Goal: Communication & Community: Ask a question

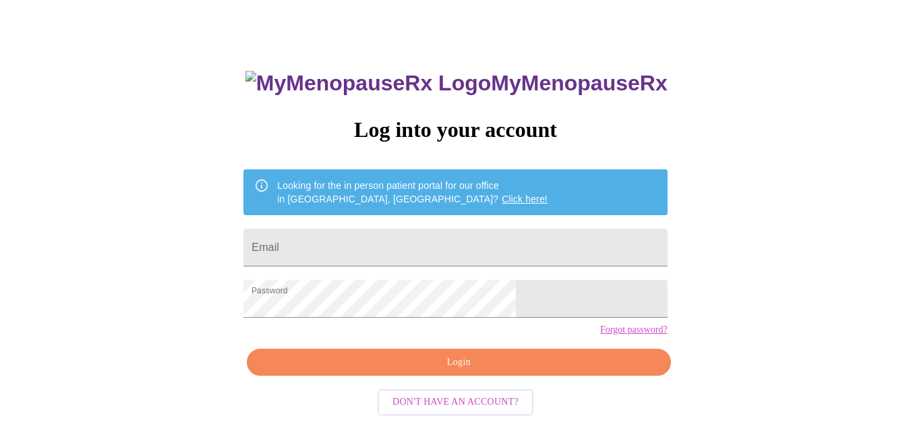
scroll to position [61, 0]
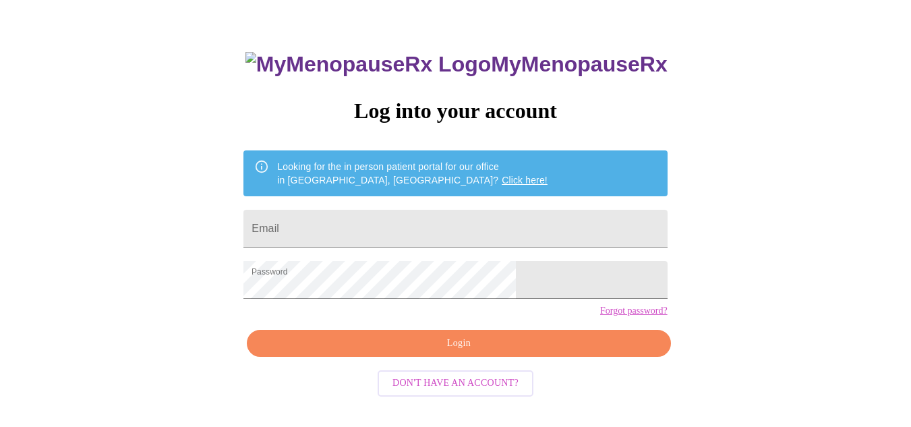
click at [493, 352] on span "Login" at bounding box center [458, 343] width 393 height 17
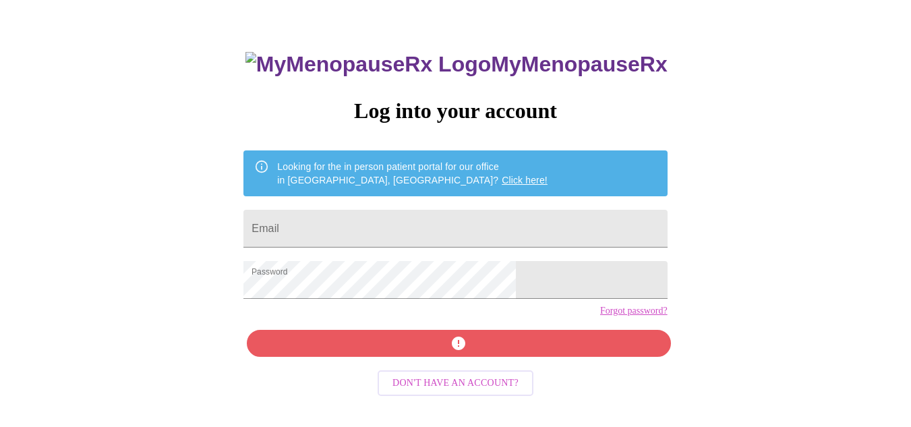
click at [488, 370] on div "MyMenopauseRx Log into your account Looking for the in person patient portal fo…" at bounding box center [455, 243] width 451 height 427
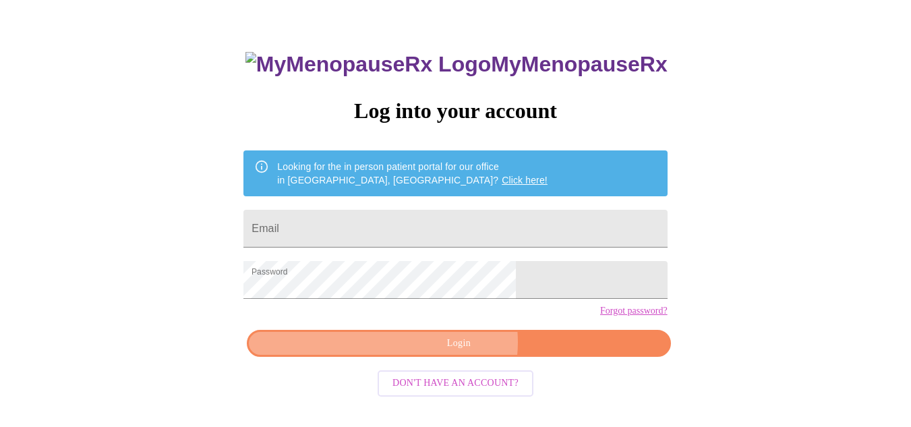
click at [457, 352] on span "Login" at bounding box center [458, 343] width 393 height 17
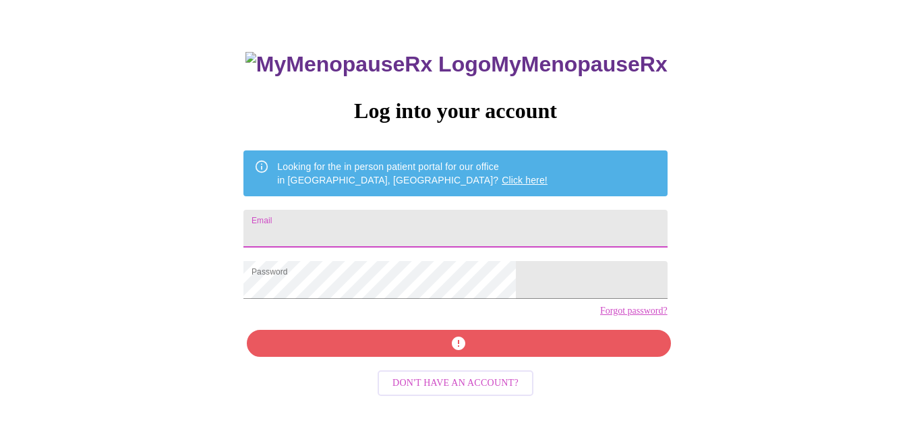
click at [397, 232] on input "Email" at bounding box center [456, 229] width 424 height 38
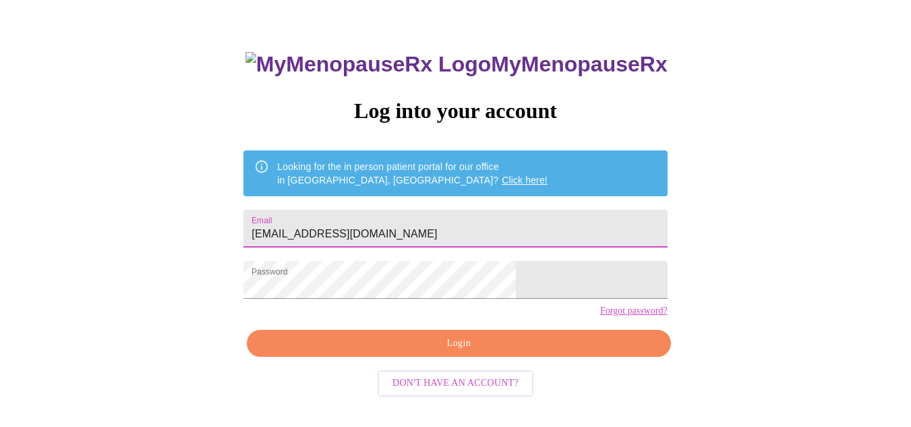
type input "[EMAIL_ADDRESS][DOMAIN_NAME]"
click at [482, 352] on span "Login" at bounding box center [458, 343] width 393 height 17
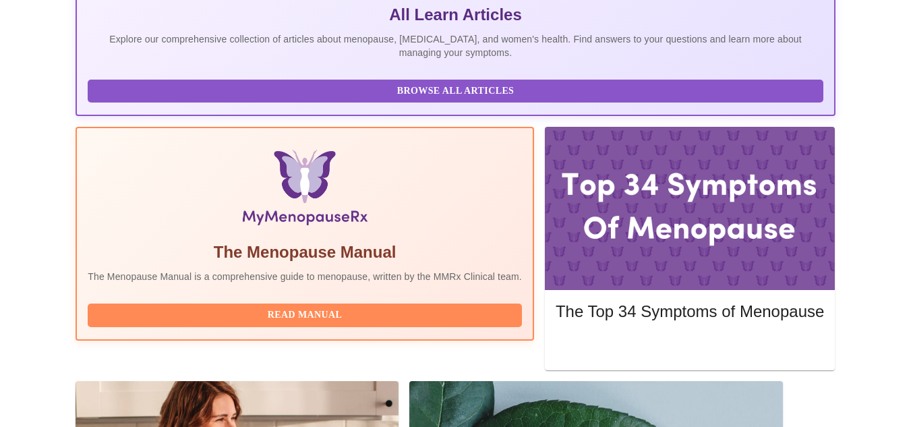
scroll to position [320, 0]
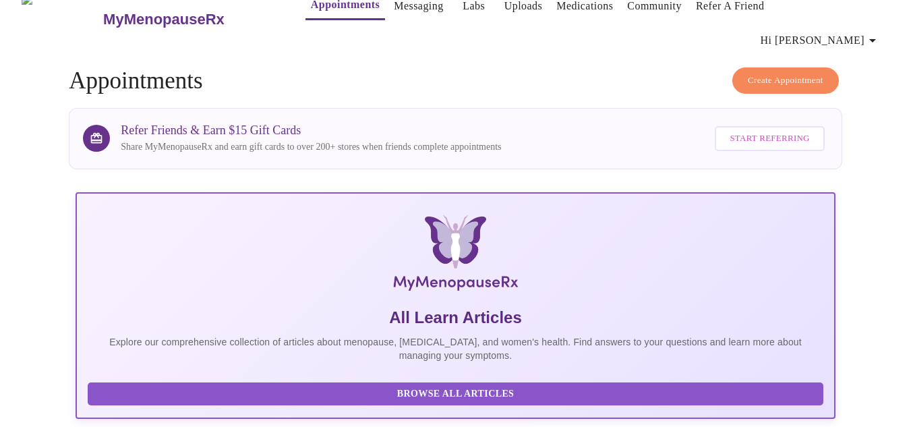
scroll to position [0, 0]
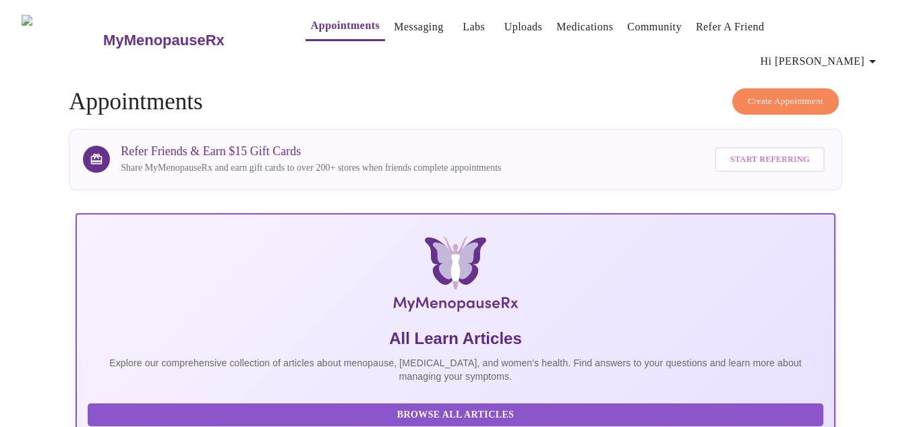
click at [401, 32] on link "Messaging" at bounding box center [418, 27] width 49 height 19
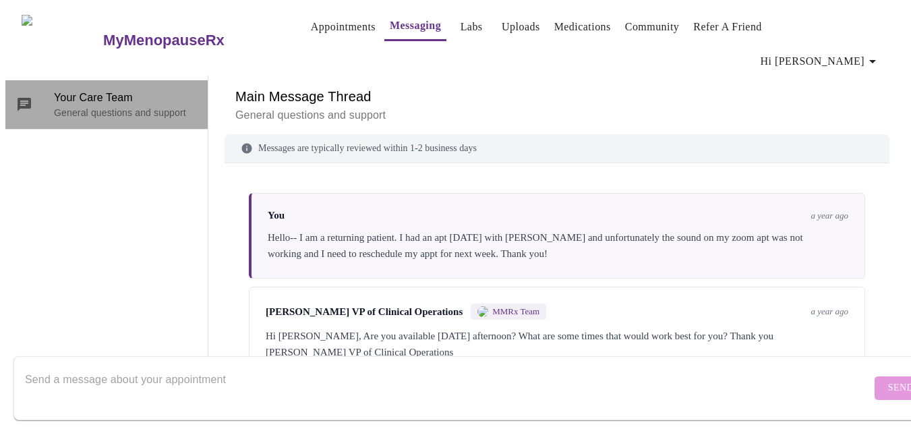
click at [65, 106] on p "General questions and support" at bounding box center [125, 112] width 143 height 13
